Goal: Information Seeking & Learning: Understand process/instructions

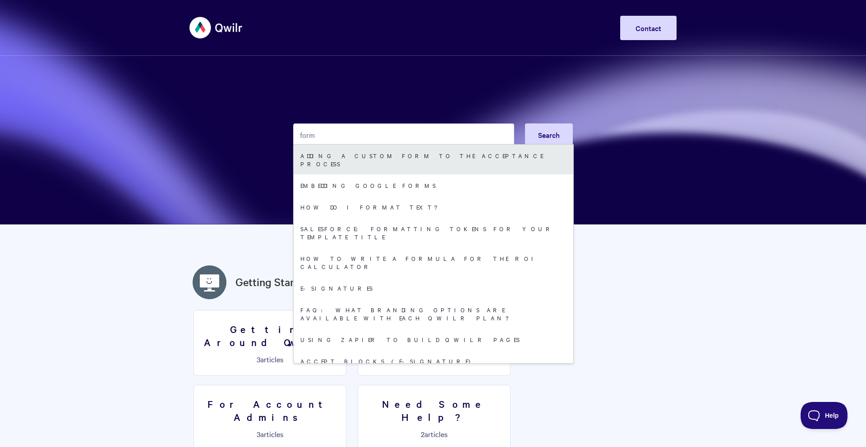
type input "form"
click at [352, 156] on link "Adding a custom form to the acceptance process" at bounding box center [434, 160] width 280 height 30
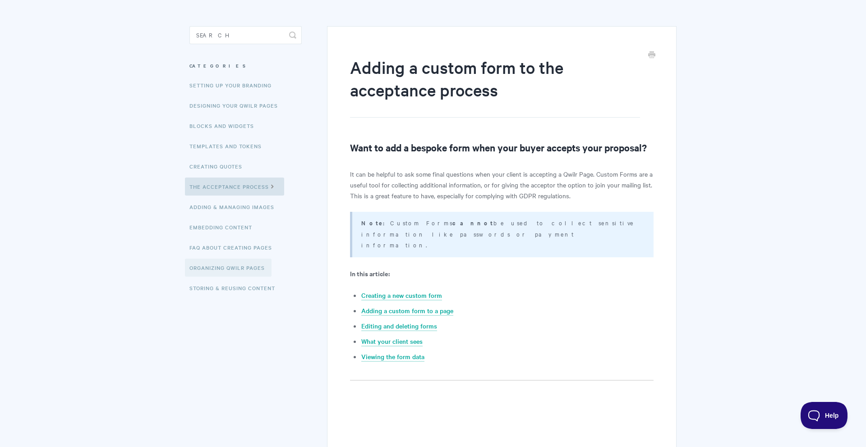
scroll to position [64, 0]
drag, startPoint x: 399, startPoint y: 335, endPoint x: 405, endPoint y: 334, distance: 6.8
click at [399, 351] on link "Viewing the form data" at bounding box center [392, 356] width 63 height 10
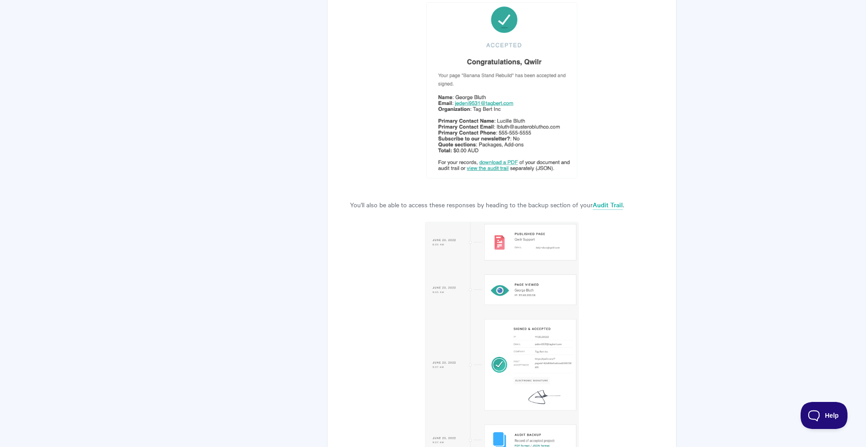
scroll to position [4023, 0]
click at [606, 201] on link "Audit Trail" at bounding box center [607, 206] width 30 height 10
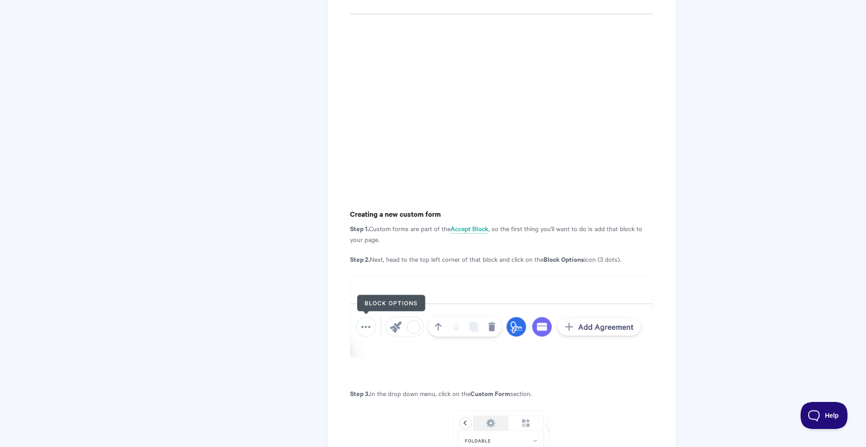
scroll to position [0, 0]
